Goal: Information Seeking & Learning: Find specific fact

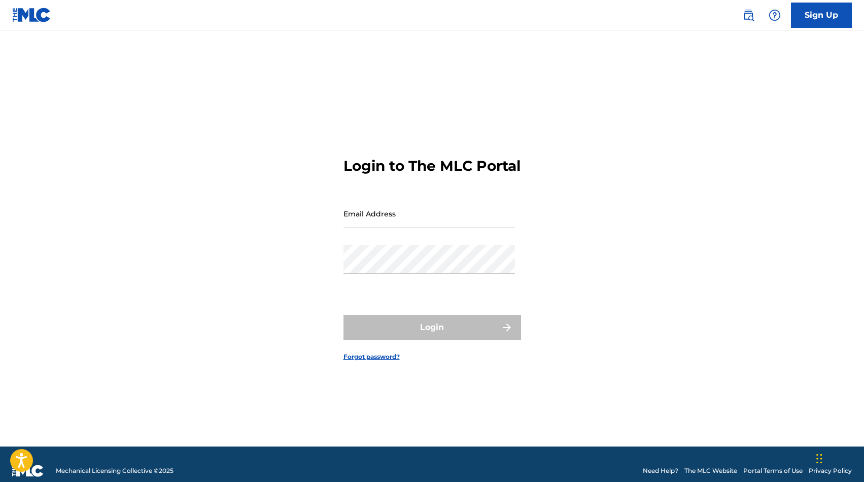
click at [751, 12] on img at bounding box center [748, 15] width 12 height 12
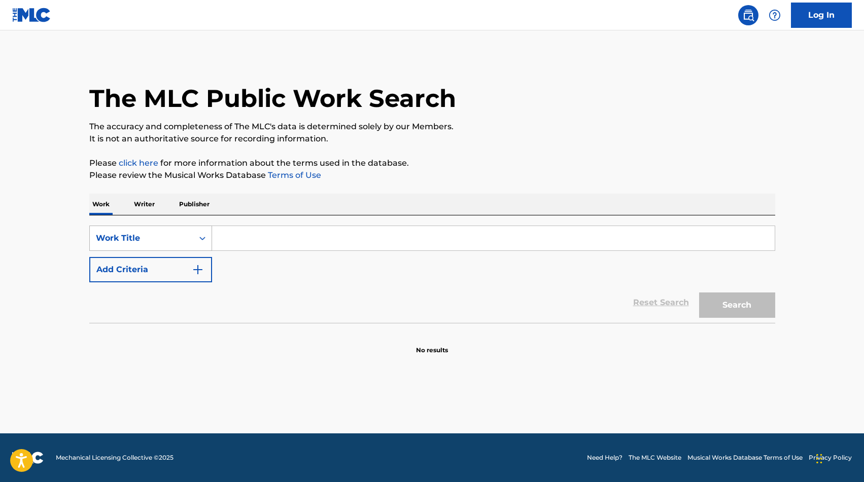
click at [178, 238] on div "Work Title" at bounding box center [141, 238] width 91 height 12
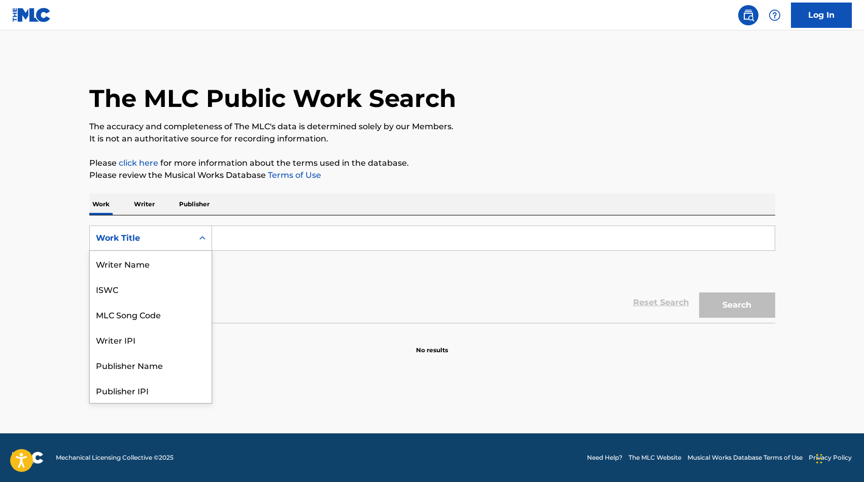
scroll to position [51, 0]
click at [164, 267] on div "MLC Song Code" at bounding box center [151, 263] width 122 height 25
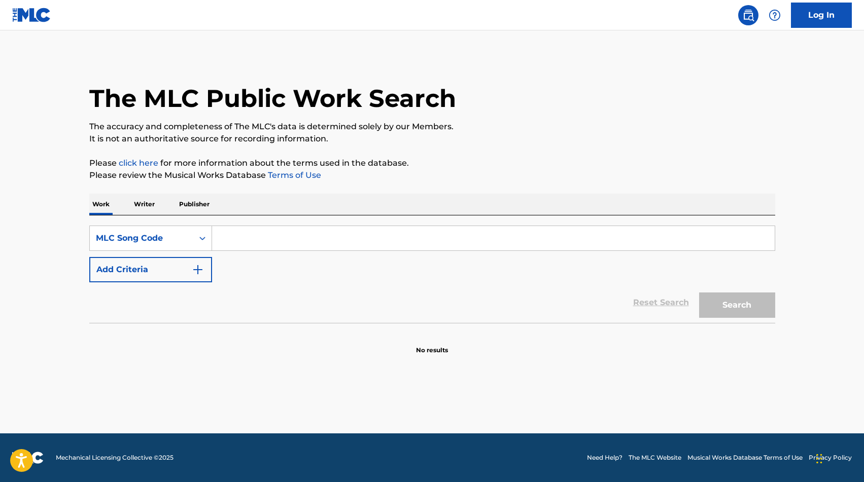
click at [230, 240] on input "Search Form" at bounding box center [493, 238] width 563 height 24
paste input "DC37CQ"
type input "DC37CQ"
click at [699, 293] on button "Search" at bounding box center [737, 305] width 76 height 25
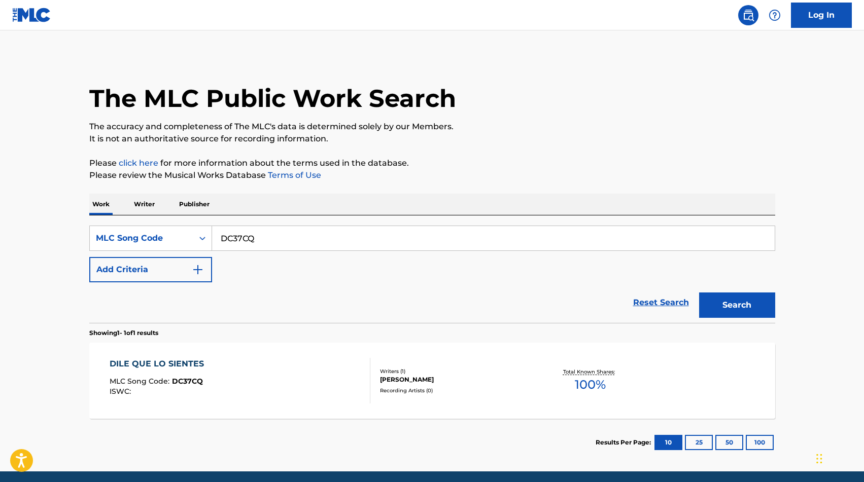
click at [227, 391] on div "DILE QUE LO SIENTES MLC Song Code : DC37CQ ISWC :" at bounding box center [240, 381] width 261 height 46
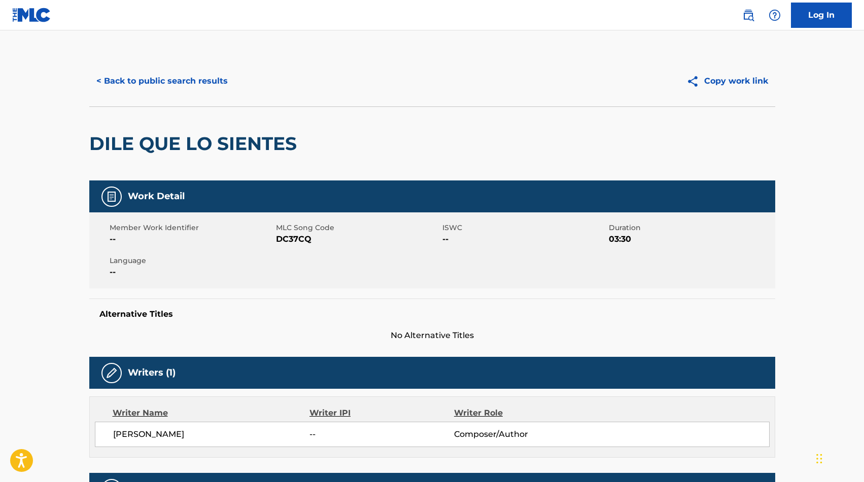
click at [145, 81] on button "< Back to public search results" at bounding box center [162, 80] width 146 height 25
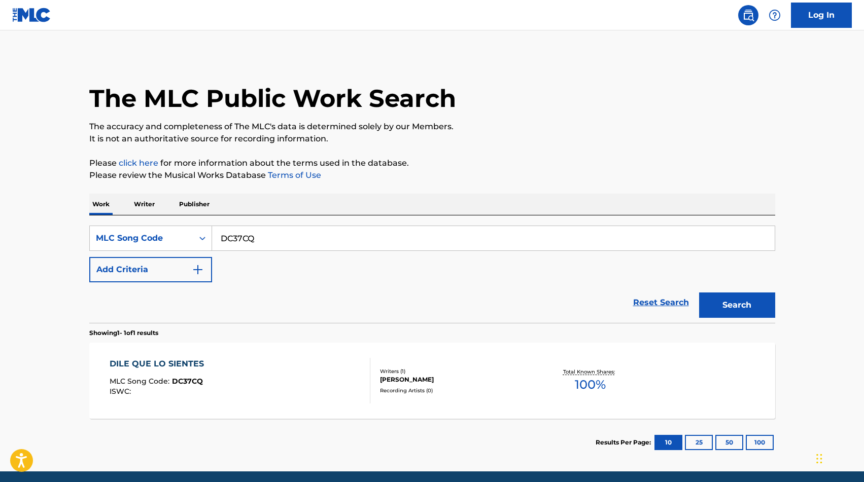
click at [256, 238] on input "DC37CQ" at bounding box center [493, 238] width 563 height 24
paste input "4LNW"
type input "DC4LNW"
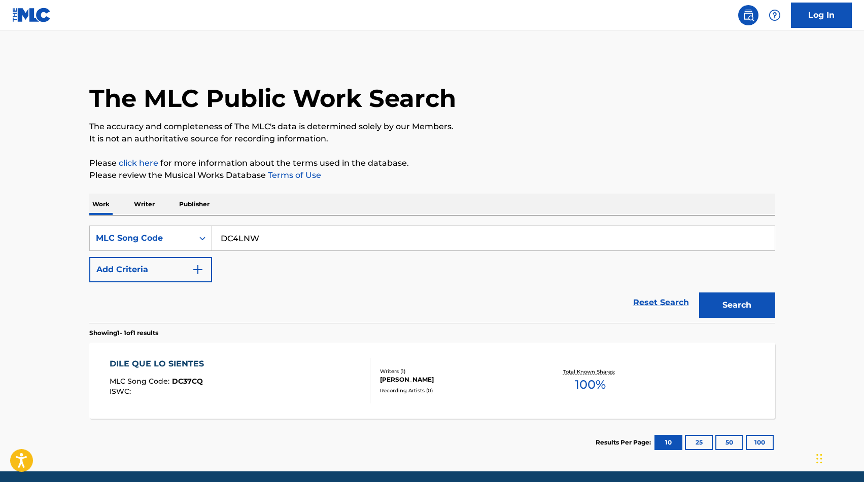
click at [755, 309] on button "Search" at bounding box center [737, 305] width 76 height 25
click at [439, 363] on div "[DEMOGRAPHIC_DATA] LO BENDECIRA MLC Song Code : DC4LNW ISWC : T3107109655 Write…" at bounding box center [432, 381] width 686 height 76
